Goal: Transaction & Acquisition: Purchase product/service

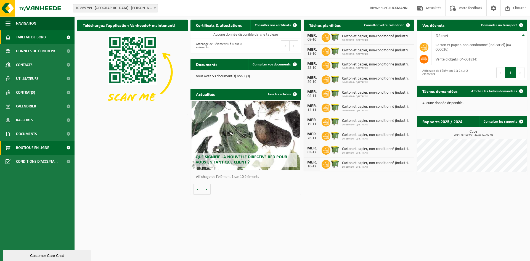
click at [44, 153] on span "Boutique en ligne" at bounding box center [32, 148] width 33 height 14
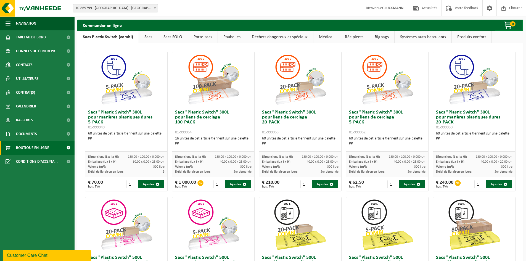
click at [389, 11] on span "Bienvenue GLUCKMANN" at bounding box center [384, 8] width 49 height 16
click at [385, 7] on strong "GLUCKMANN" at bounding box center [392, 8] width 21 height 4
click at [418, 8] on span at bounding box center [416, 8] width 8 height 16
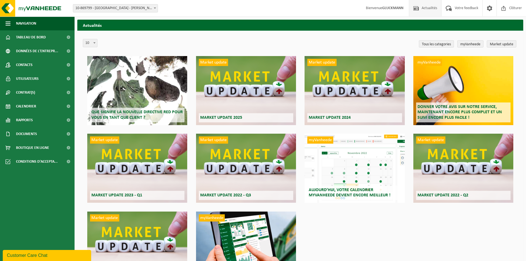
drag, startPoint x: 0, startPoint y: 0, endPoint x: 420, endPoint y: 9, distance: 419.7
click at [419, 9] on span at bounding box center [416, 8] width 8 height 16
drag, startPoint x: 0, startPoint y: 0, endPoint x: 455, endPoint y: 9, distance: 454.7
click at [454, 9] on span "Votre feedback" at bounding box center [467, 8] width 26 height 16
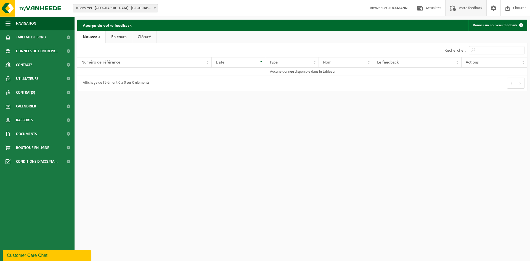
click at [455, 9] on span at bounding box center [453, 8] width 9 height 16
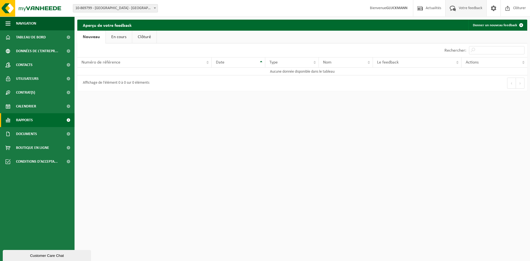
click at [33, 122] on link "Rapports" at bounding box center [37, 120] width 75 height 14
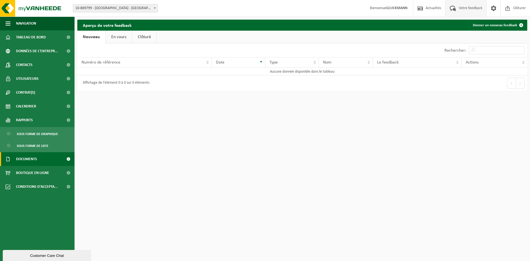
click at [28, 157] on span "Documents" at bounding box center [26, 159] width 21 height 14
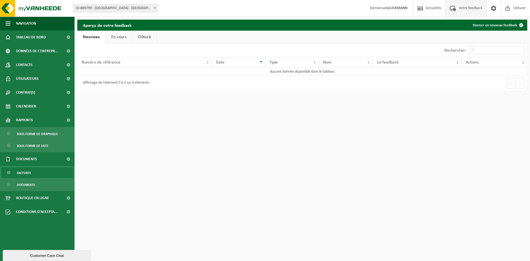
click at [30, 171] on span "Factures" at bounding box center [24, 173] width 14 height 10
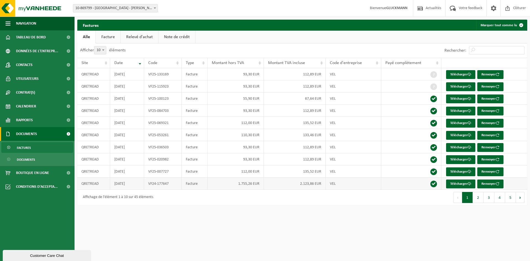
click at [207, 183] on td "Facture" at bounding box center [195, 184] width 26 height 12
click at [451, 183] on link "Télécharger" at bounding box center [460, 184] width 29 height 9
click at [39, 172] on span "Boutique en ligne" at bounding box center [32, 173] width 33 height 14
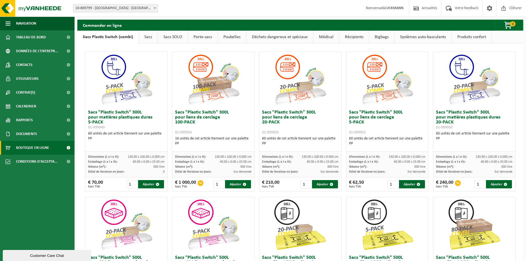
click at [142, 38] on link "Sacs" at bounding box center [148, 37] width 19 height 13
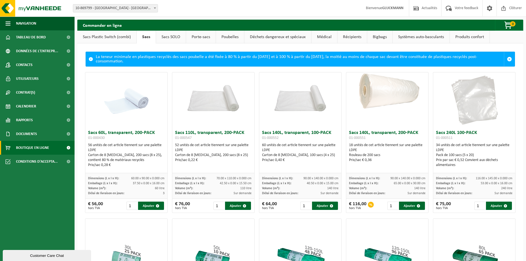
click at [164, 36] on link "Sacs SOLO" at bounding box center [171, 37] width 30 height 13
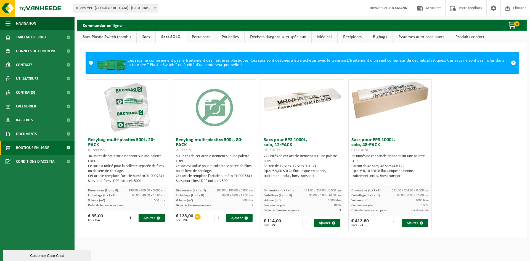
click at [144, 35] on link "Sacs" at bounding box center [146, 37] width 19 height 13
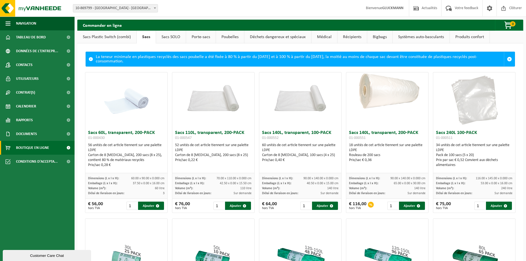
click at [97, 36] on link "Sacs Plastic Switch (combi)" at bounding box center [106, 37] width 59 height 13
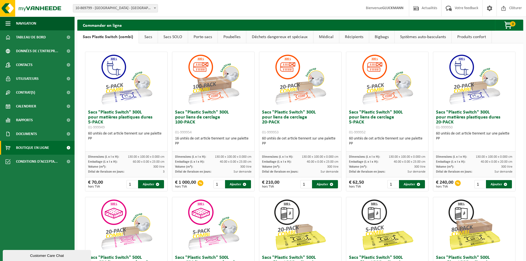
click at [320, 38] on link "Médical" at bounding box center [327, 37] width 26 height 13
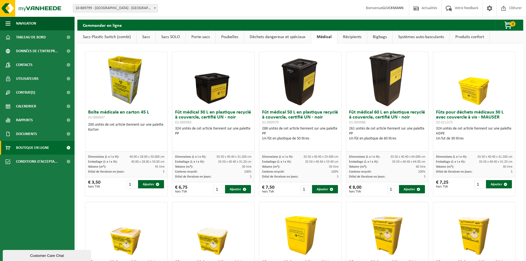
click at [378, 36] on link "Bigbags" at bounding box center [379, 37] width 25 height 13
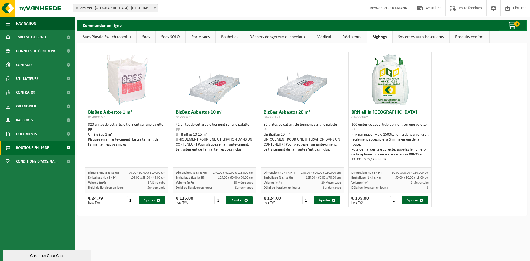
click at [320, 35] on link "Médical" at bounding box center [324, 37] width 26 height 13
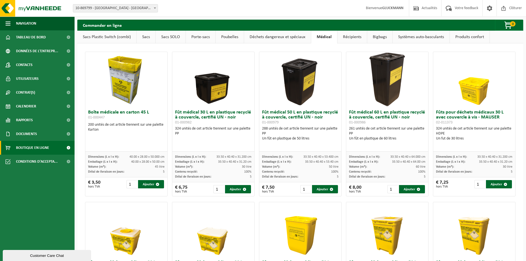
click at [276, 40] on link "Déchets dangereux et spéciaux" at bounding box center [277, 37] width 67 height 13
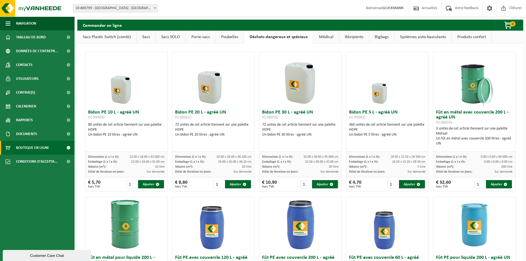
click at [226, 39] on link "Poubelles" at bounding box center [230, 37] width 28 height 13
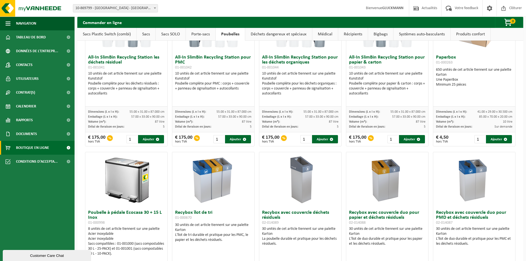
scroll to position [55, 0]
click at [198, 33] on link "Porte-sacs" at bounding box center [201, 34] width 30 height 13
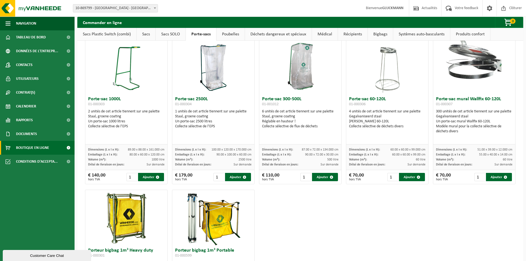
scroll to position [0, 0]
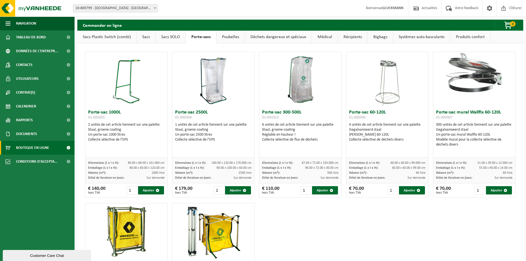
click at [164, 38] on link "Sacs SOLO" at bounding box center [171, 37] width 30 height 13
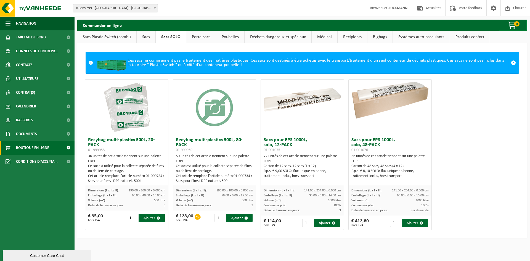
click at [201, 38] on link "Porte-sacs" at bounding box center [201, 37] width 30 height 13
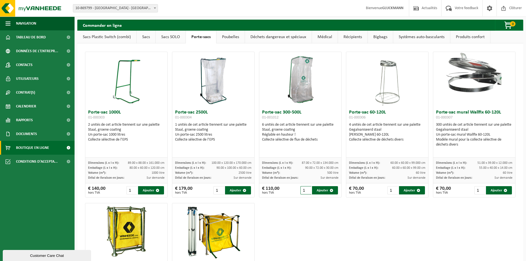
click at [306, 187] on input "1" at bounding box center [306, 190] width 11 height 8
click at [168, 38] on link "Sacs SOLO" at bounding box center [171, 37] width 30 height 13
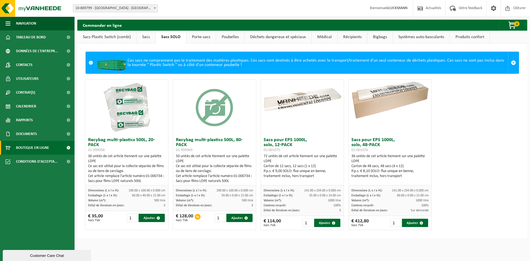
click at [145, 34] on link "Sacs" at bounding box center [146, 37] width 19 height 13
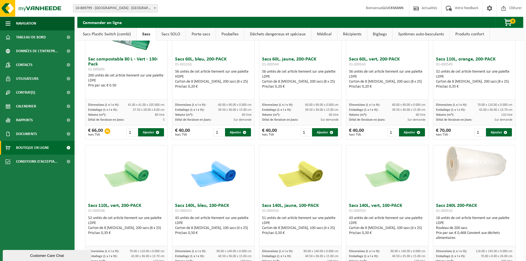
scroll to position [90, 0]
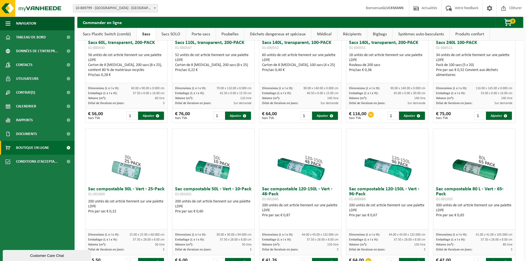
click at [180, 33] on link "Sacs SOLO" at bounding box center [171, 34] width 30 height 13
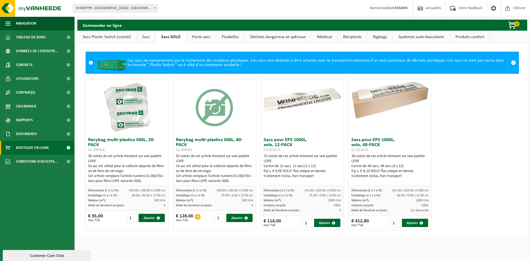
click at [146, 33] on link "Sacs" at bounding box center [146, 37] width 19 height 13
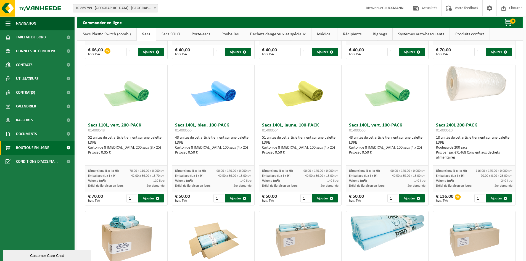
scroll to position [414, 0]
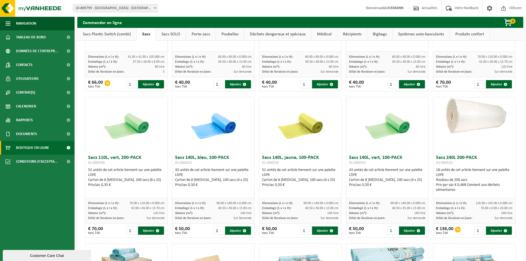
click at [171, 33] on link "Sacs SOLO" at bounding box center [171, 34] width 30 height 13
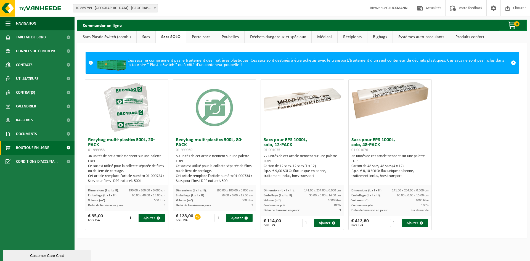
click at [194, 38] on link "Porte-sacs" at bounding box center [201, 37] width 30 height 13
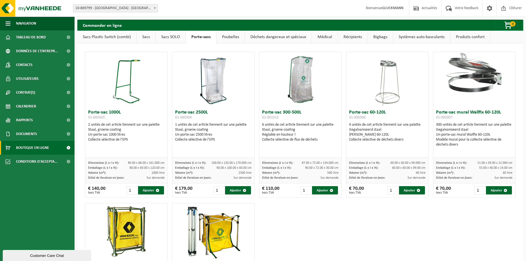
click at [220, 38] on link "Poubelles" at bounding box center [231, 37] width 28 height 13
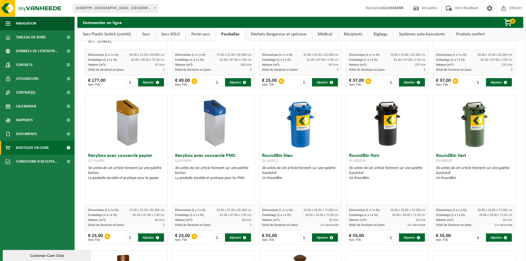
scroll to position [83, 0]
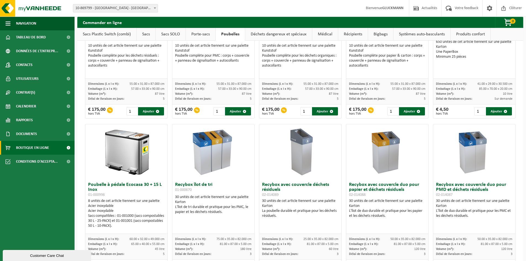
click at [257, 32] on link "Déchets dangereux et spéciaux" at bounding box center [278, 34] width 67 height 13
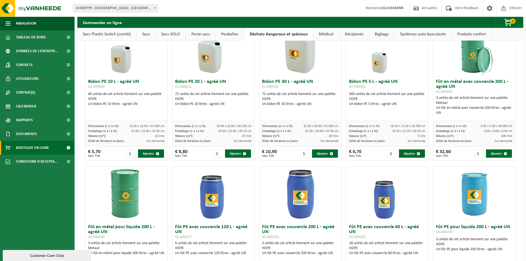
scroll to position [0, 0]
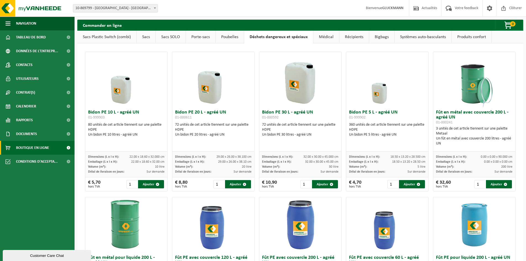
click at [328, 35] on link "Médical" at bounding box center [327, 37] width 26 height 13
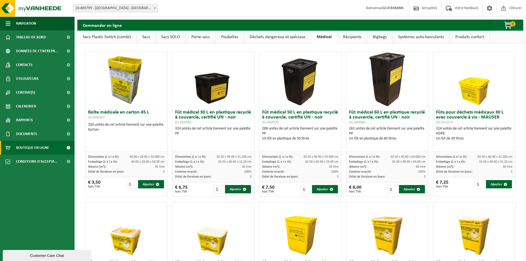
click at [351, 35] on link "Récipients" at bounding box center [353, 37] width 30 height 13
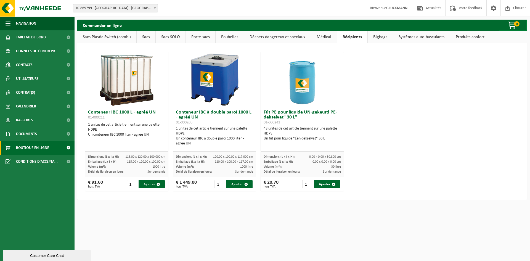
click at [152, 37] on link "Sacs" at bounding box center [146, 37] width 19 height 13
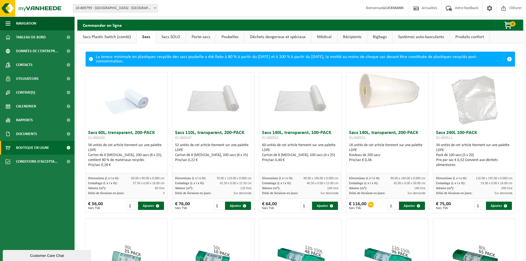
click at [507, 58] on span at bounding box center [509, 59] width 5 height 5
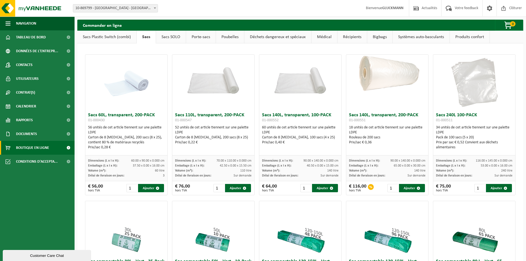
click at [119, 27] on h2 "Commander en ligne" at bounding box center [102, 25] width 50 height 11
click at [128, 11] on span "10-869799 - [GEOGRAPHIC_DATA] - [GEOGRAPHIC_DATA]" at bounding box center [115, 8] width 85 height 8
click at [107, 38] on link "Sacs Plastic Switch (combi)" at bounding box center [106, 37] width 59 height 13
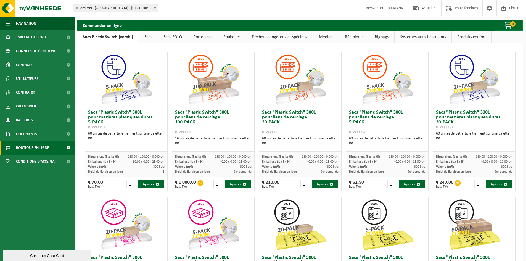
click at [20, 148] on span "Boutique en ligne" at bounding box center [32, 148] width 33 height 14
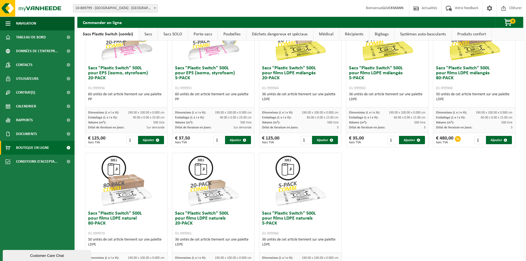
scroll to position [180, 0]
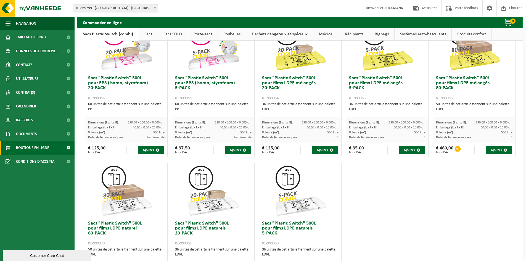
click at [476, 89] on h3 "Sacs "Plastic Switch" 500L pour films LDPE mélangés 80-PACK 01-999968" at bounding box center [474, 88] width 77 height 25
click at [475, 81] on h3 "Sacs "Plastic Switch" 500L pour films LDPE mélangés 80-PACK 01-999968" at bounding box center [474, 88] width 77 height 25
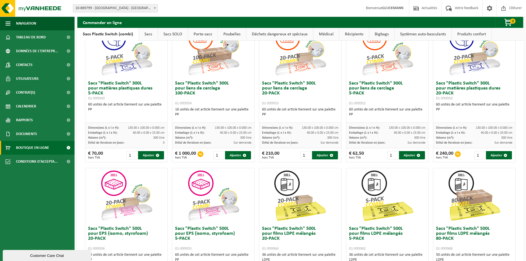
scroll to position [14, 0]
